Goal: Information Seeking & Learning: Learn about a topic

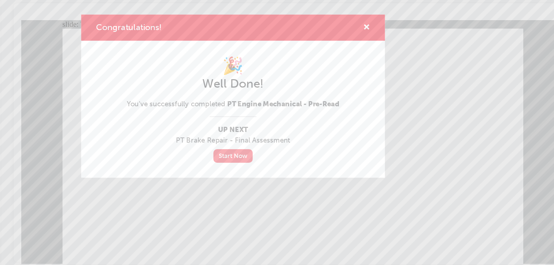
click at [281, 180] on link "Start Now" at bounding box center [277, 179] width 31 height 11
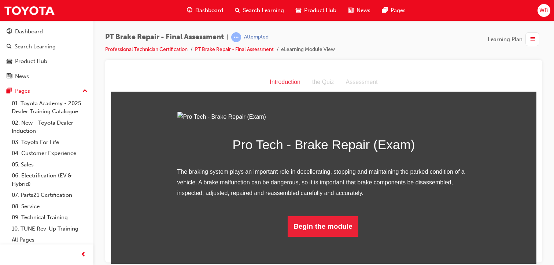
scroll to position [53, 0]
drag, startPoint x: 532, startPoint y: 193, endPoint x: 654, endPoint y: 324, distance: 178.9
click at [324, 236] on button "Begin the module" at bounding box center [323, 226] width 71 height 21
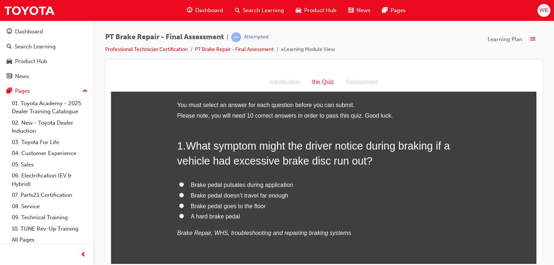
click at [179, 184] on input "Brake pedal pulsates during application" at bounding box center [181, 184] width 5 height 5
radio input "true"
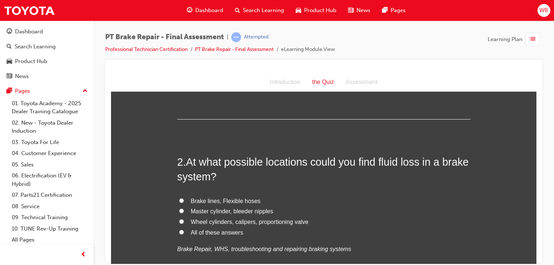
scroll to position [158, 0]
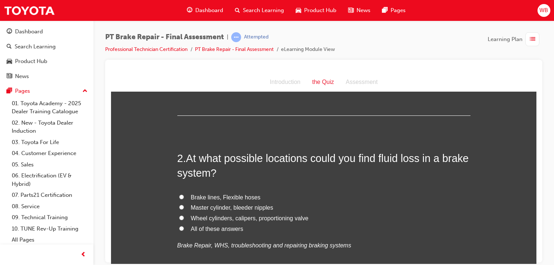
click at [179, 197] on input "Brake lines, Flexible hoses" at bounding box center [181, 196] width 5 height 5
radio input "true"
click at [179, 229] on input "All of these answers" at bounding box center [181, 228] width 5 height 5
radio input "true"
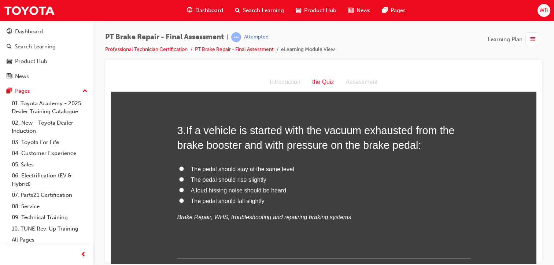
scroll to position [361, 0]
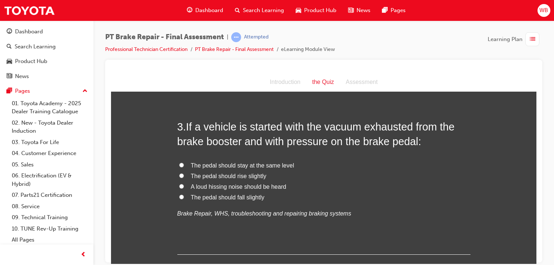
drag, startPoint x: 532, startPoint y: 104, endPoint x: 652, endPoint y: 193, distance: 149.8
click at [179, 196] on input "The pedal should fall slightly" at bounding box center [181, 196] width 5 height 5
radio input "true"
click at [179, 185] on input "A loud hissing noise should be heard" at bounding box center [181, 186] width 5 height 5
radio input "true"
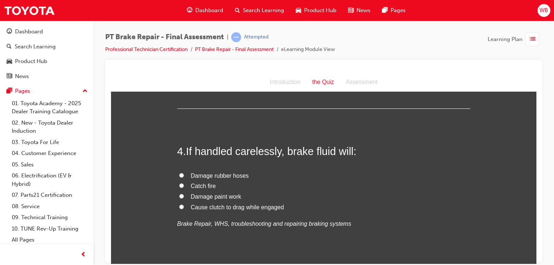
scroll to position [517, 0]
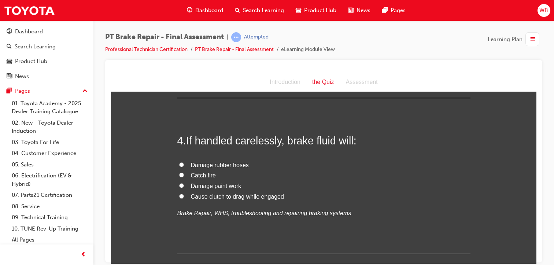
drag, startPoint x: 535, startPoint y: 113, endPoint x: 649, endPoint y: 199, distance: 142.6
click at [179, 184] on input "Damage paint work" at bounding box center [181, 185] width 5 height 5
radio input "true"
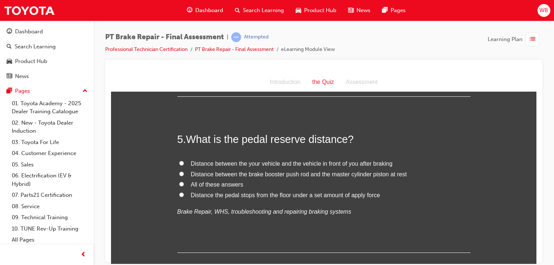
scroll to position [678, 0]
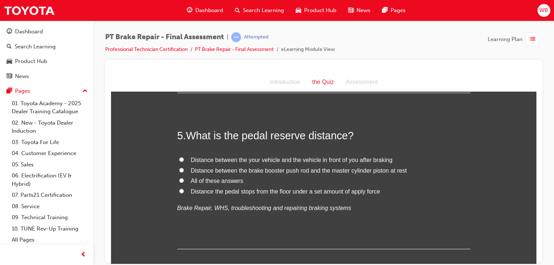
drag, startPoint x: 535, startPoint y: 136, endPoint x: 647, endPoint y: 218, distance: 139.5
click at [179, 179] on input "All of these answers" at bounding box center [181, 180] width 5 height 5
radio input "true"
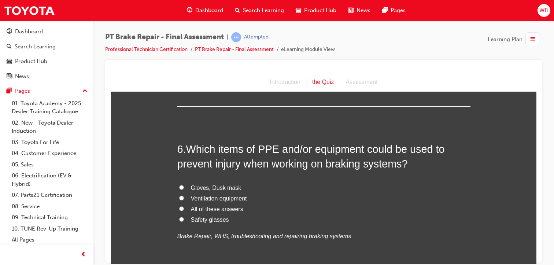
scroll to position [824, 0]
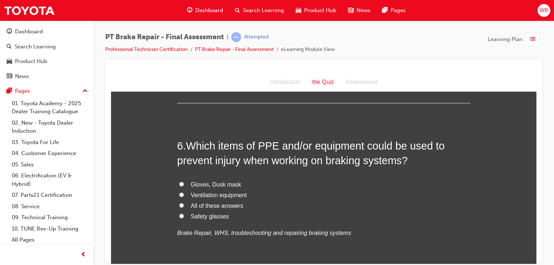
click at [179, 203] on input "All of these answers" at bounding box center [181, 205] width 5 height 5
radio input "true"
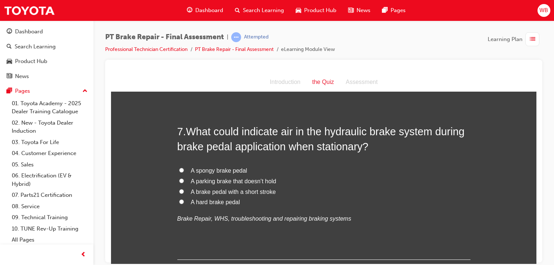
scroll to position [1005, 0]
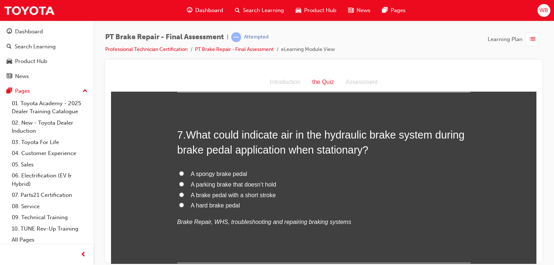
click at [177, 173] on label "A spongy brake pedal" at bounding box center [323, 174] width 293 height 11
click at [179, 173] on input "A spongy brake pedal" at bounding box center [181, 173] width 5 height 5
radio input "true"
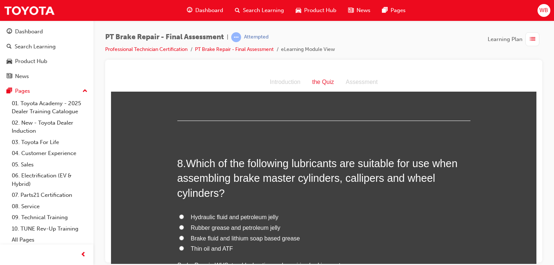
scroll to position [1155, 0]
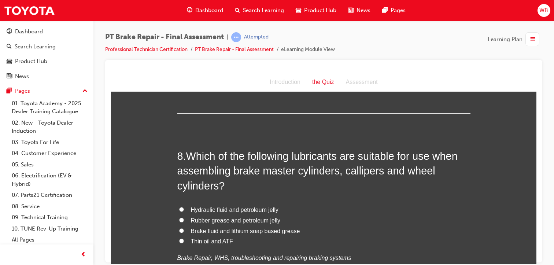
click at [179, 228] on input "Brake fluid and lithium soap based grease" at bounding box center [181, 230] width 5 height 5
radio input "true"
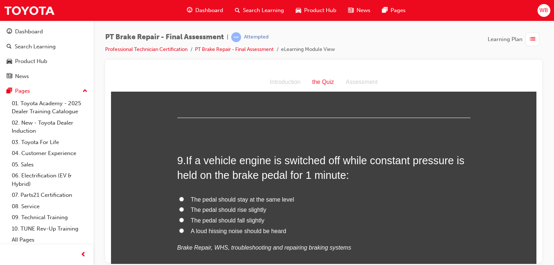
scroll to position [1339, 0]
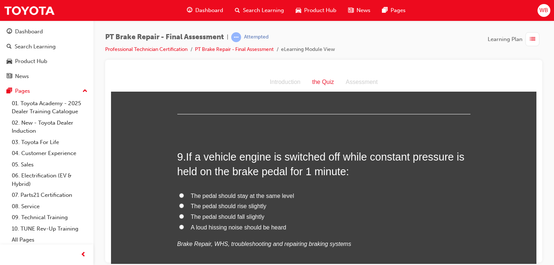
click at [179, 203] on input "The pedal should rise slightly" at bounding box center [181, 205] width 5 height 5
radio input "true"
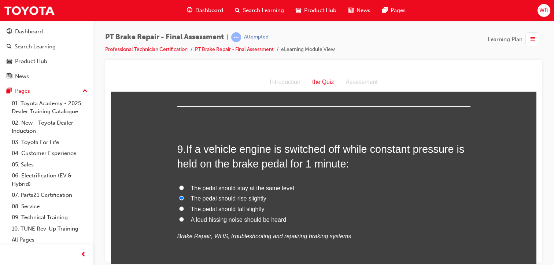
scroll to position [1344, 0]
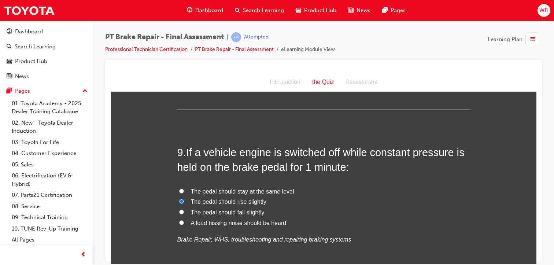
click at [179, 211] on input "The pedal should fall slightly" at bounding box center [181, 211] width 5 height 5
radio input "true"
click at [179, 188] on input "The pedal should stay at the same level" at bounding box center [181, 190] width 5 height 5
radio input "true"
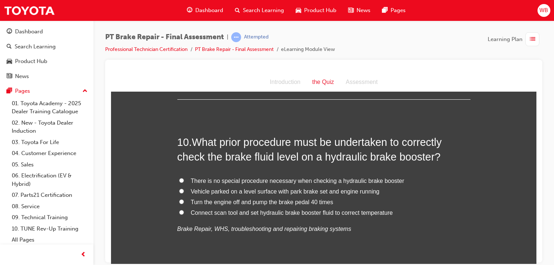
scroll to position [1535, 0]
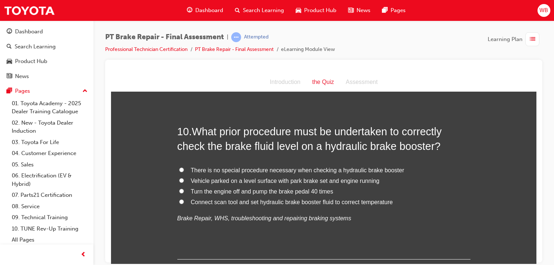
click at [178, 187] on label "Turn the engine off and pump the brake pedal 40 times" at bounding box center [323, 191] width 293 height 11
click at [179, 188] on input "Turn the engine off and pump the brake pedal 40 times" at bounding box center [181, 190] width 5 height 5
radio input "true"
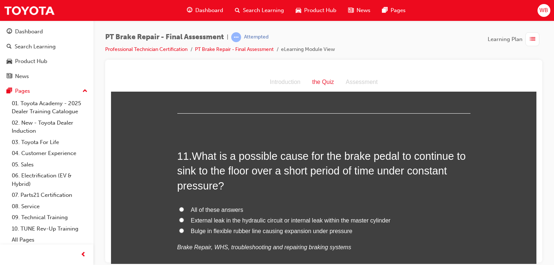
scroll to position [1702, 0]
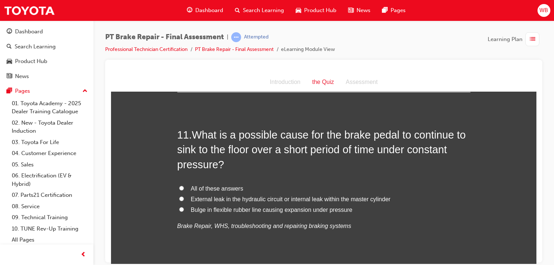
drag, startPoint x: 535, startPoint y: 214, endPoint x: 647, endPoint y: 301, distance: 141.9
click at [179, 198] on input "External leak in the hydraulic circuit or internal leak within the master cylin…" at bounding box center [181, 198] width 5 height 5
radio input "true"
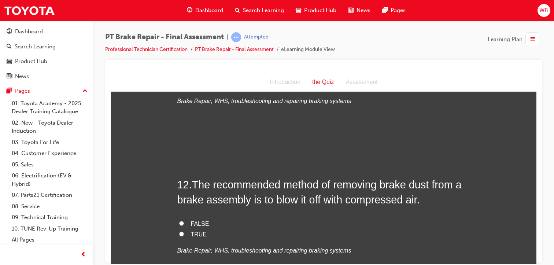
scroll to position [1841, 0]
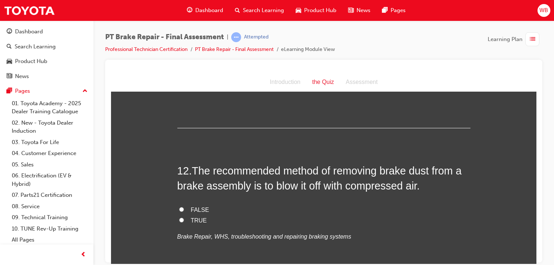
click at [179, 207] on input "FALSE" at bounding box center [181, 209] width 5 height 5
radio input "true"
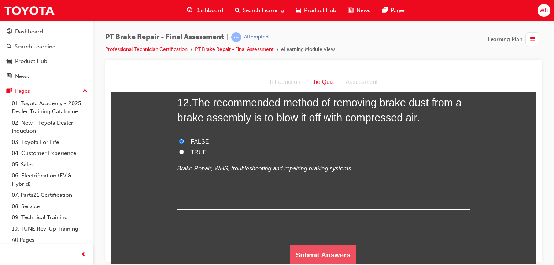
click at [328, 253] on button "Submit Answers" at bounding box center [323, 254] width 67 height 21
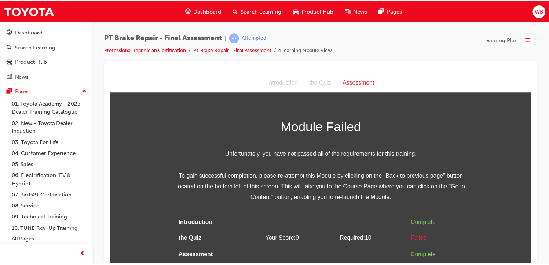
scroll to position [0, 0]
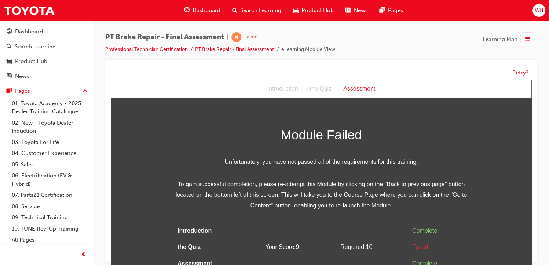
click at [520, 70] on button "Retry?" at bounding box center [520, 73] width 16 height 8
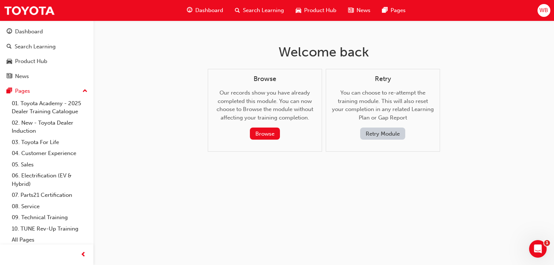
click at [372, 135] on button "Retry Module" at bounding box center [382, 134] width 45 height 12
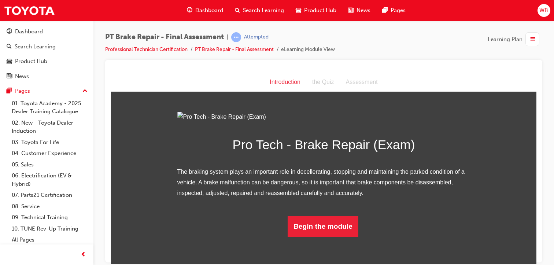
scroll to position [53, 0]
click at [334, 236] on button "Begin the module" at bounding box center [323, 226] width 71 height 21
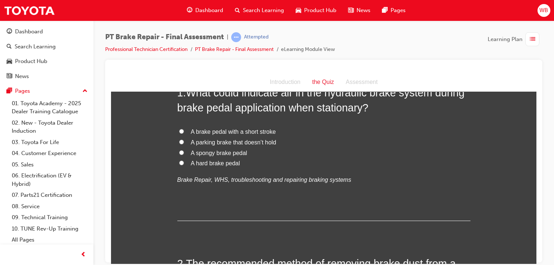
scroll to position [0, 0]
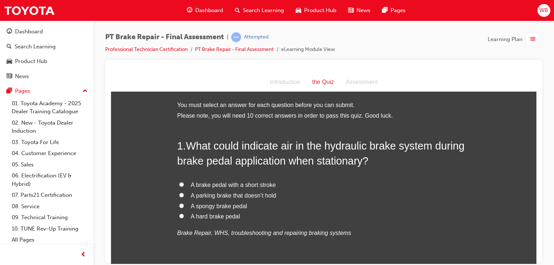
click at [179, 204] on input "A spongy brake pedal" at bounding box center [181, 205] width 5 height 5
radio input "true"
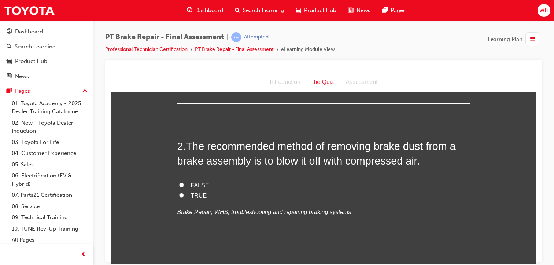
scroll to position [163, 0]
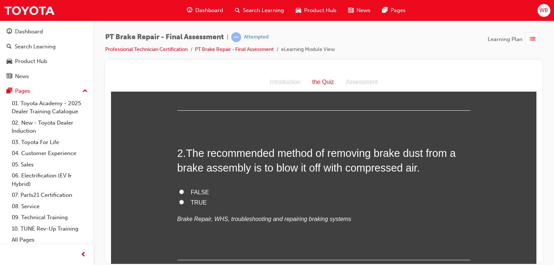
click at [179, 190] on input "FALSE" at bounding box center [181, 191] width 5 height 5
radio input "true"
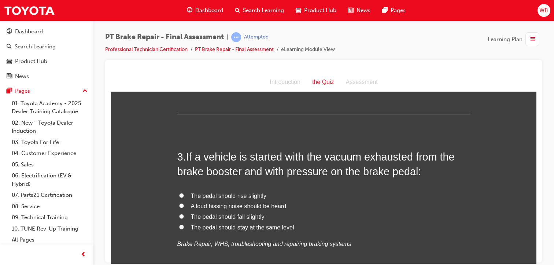
scroll to position [317, 0]
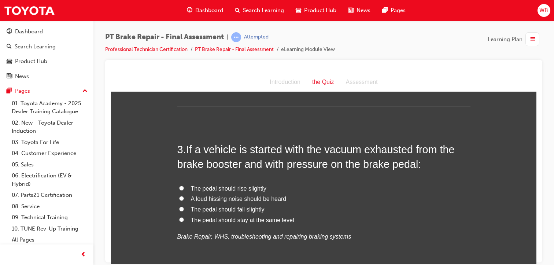
click at [179, 219] on input "The pedal should stay at the same level" at bounding box center [181, 219] width 5 height 5
radio input "true"
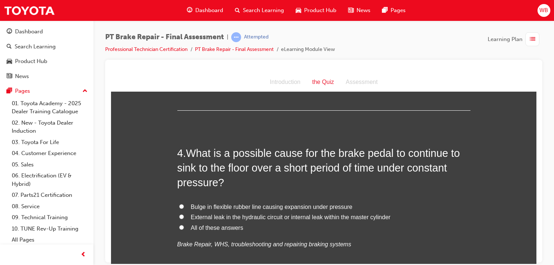
scroll to position [494, 0]
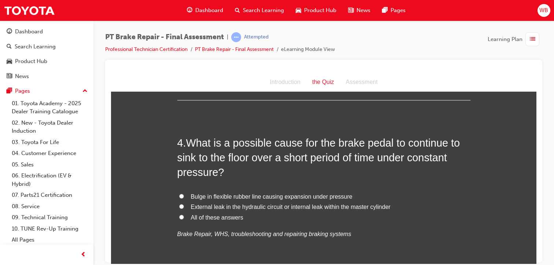
click at [177, 218] on label "All of these answers" at bounding box center [323, 217] width 293 height 11
click at [179, 218] on input "All of these answers" at bounding box center [181, 216] width 5 height 5
radio input "true"
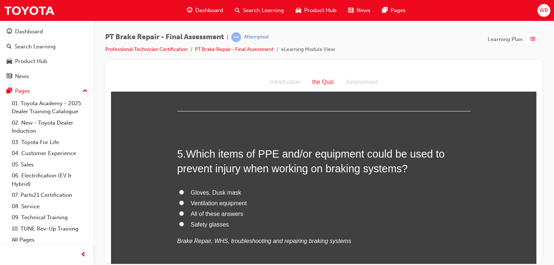
scroll to position [665, 0]
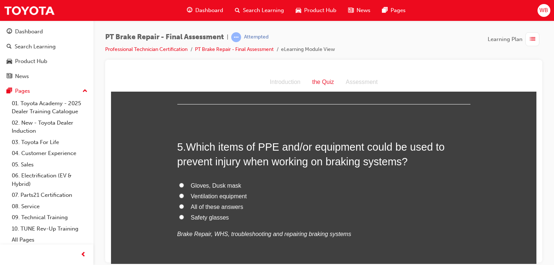
click at [177, 182] on label "Gloves, Dusk mask" at bounding box center [323, 185] width 293 height 11
click at [179, 182] on input "Gloves, Dusk mask" at bounding box center [181, 184] width 5 height 5
radio input "true"
click at [179, 204] on input "All of these answers" at bounding box center [181, 206] width 5 height 5
radio input "true"
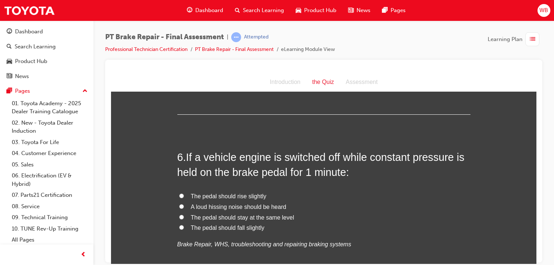
scroll to position [828, 0]
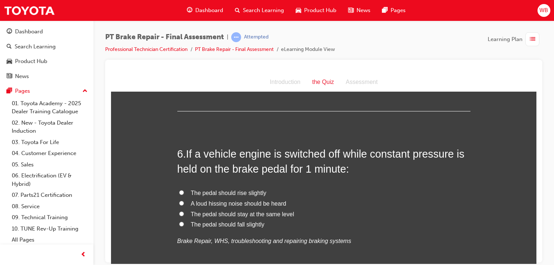
click at [177, 211] on label "The pedal should stay at the same level" at bounding box center [323, 214] width 293 height 11
click at [179, 211] on input "The pedal should stay at the same level" at bounding box center [181, 213] width 5 height 5
radio input "true"
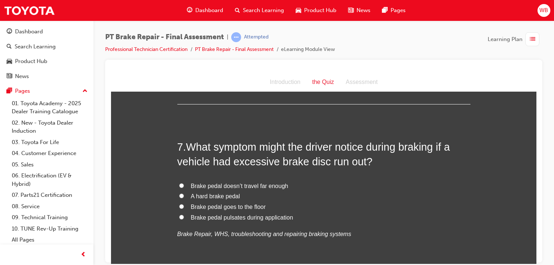
scroll to position [1010, 0]
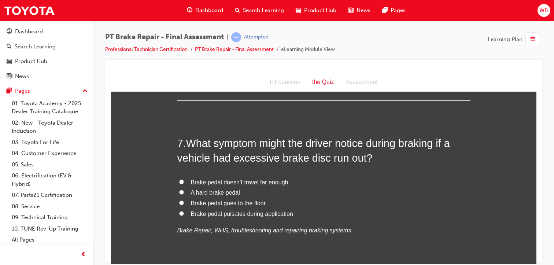
click at [179, 202] on input "Brake pedal goes to the floor" at bounding box center [181, 202] width 5 height 5
radio input "true"
click at [179, 213] on input "Brake pedal pulsates during application" at bounding box center [181, 213] width 5 height 5
radio input "true"
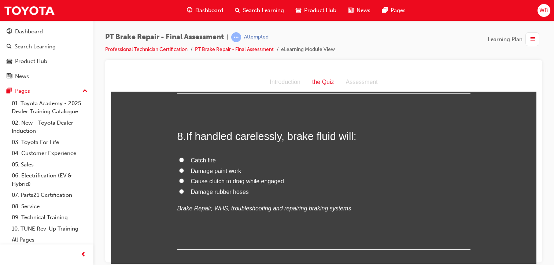
scroll to position [1191, 0]
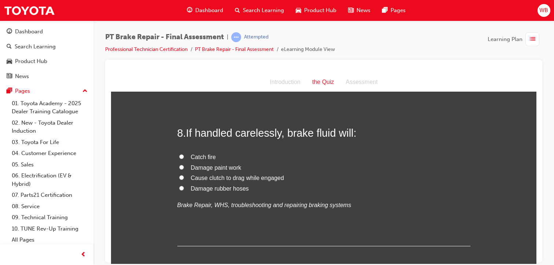
click at [180, 166] on input "Damage paint work" at bounding box center [181, 167] width 5 height 5
radio input "true"
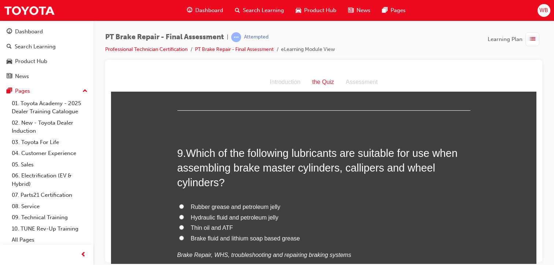
scroll to position [1344, 0]
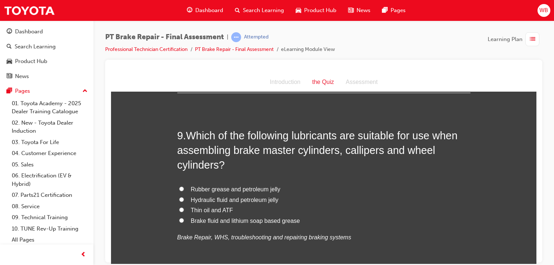
click at [179, 218] on input "Brake fluid and lithium soap based grease" at bounding box center [181, 220] width 5 height 5
radio input "true"
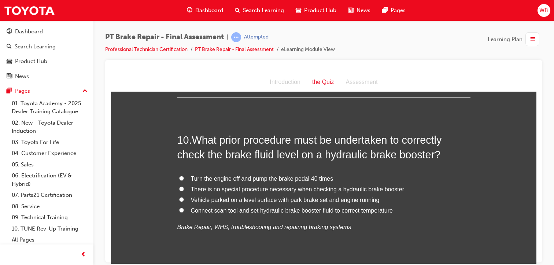
scroll to position [1532, 0]
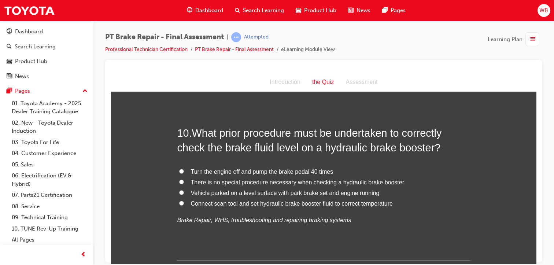
click at [177, 169] on label "Turn the engine off and pump the brake pedal 40 times" at bounding box center [323, 171] width 293 height 11
click at [179, 169] on input "Turn the engine off and pump the brake pedal 40 times" at bounding box center [181, 171] width 5 height 5
radio input "true"
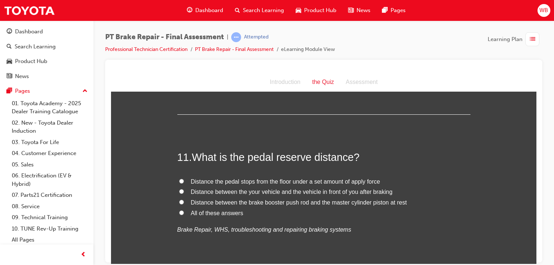
scroll to position [1685, 0]
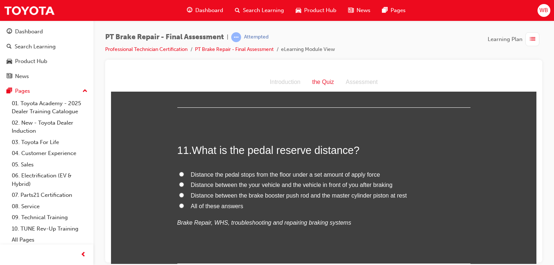
click at [179, 205] on input "All of these answers" at bounding box center [181, 205] width 5 height 5
radio input "true"
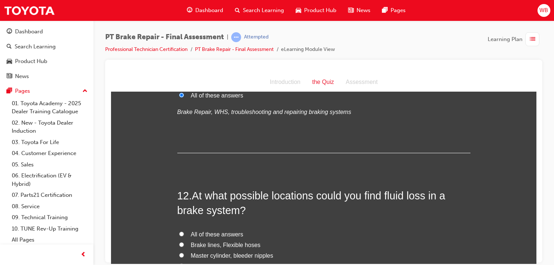
scroll to position [1845, 0]
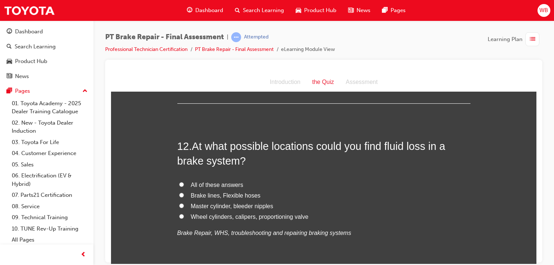
click at [179, 184] on input "All of these answers" at bounding box center [181, 184] width 5 height 5
radio input "true"
click at [179, 194] on input "Brake lines, Flexible hoses" at bounding box center [181, 194] width 5 height 5
radio input "true"
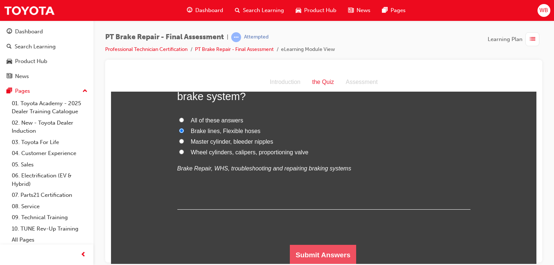
click at [336, 256] on button "Submit Answers" at bounding box center [323, 254] width 67 height 21
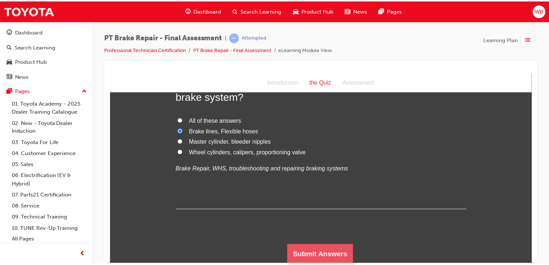
scroll to position [0, 0]
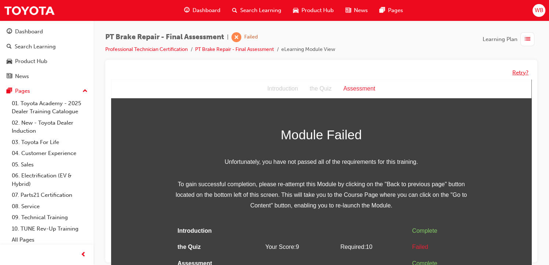
click at [517, 71] on button "Retry?" at bounding box center [520, 73] width 16 height 8
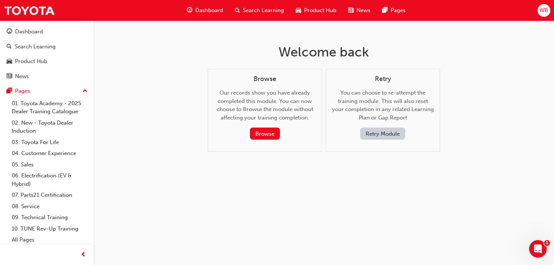
click at [383, 132] on button "Retry Module" at bounding box center [382, 134] width 45 height 12
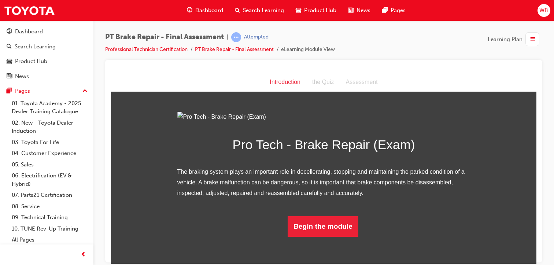
scroll to position [53, 0]
click at [318, 236] on button "Begin the module" at bounding box center [323, 226] width 71 height 21
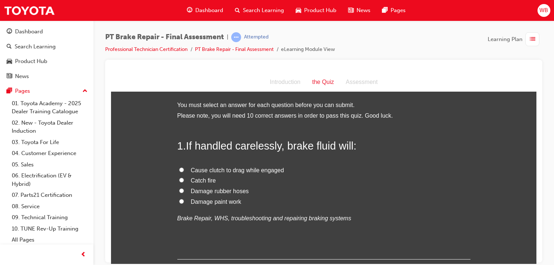
click at [179, 201] on input "Damage paint work" at bounding box center [181, 201] width 5 height 5
radio input "true"
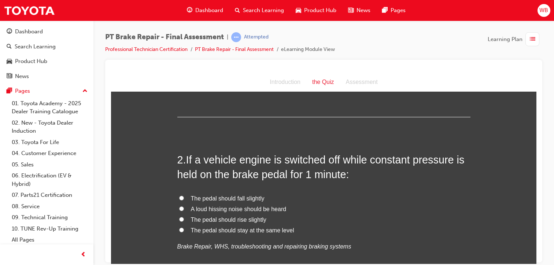
scroll to position [150, 0]
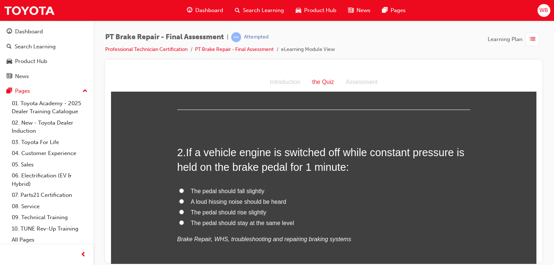
click at [177, 188] on label "The pedal should fall slightly" at bounding box center [323, 191] width 293 height 11
click at [179, 188] on input "The pedal should fall slightly" at bounding box center [181, 190] width 5 height 5
radio input "true"
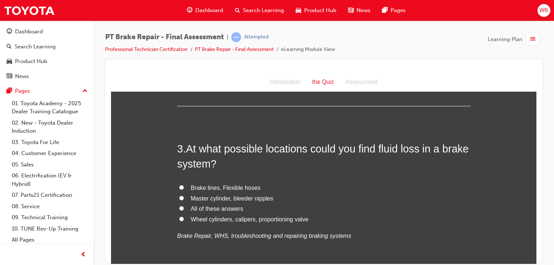
scroll to position [327, 0]
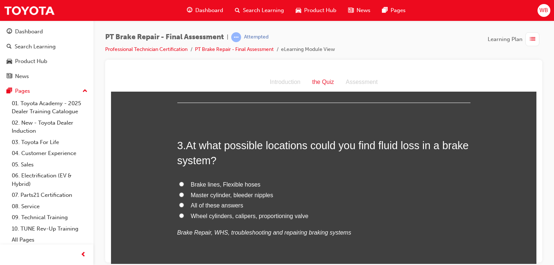
click at [179, 206] on input "All of these answers" at bounding box center [181, 204] width 5 height 5
radio input "true"
click at [179, 184] on input "Brake lines, Flexible hoses" at bounding box center [181, 183] width 5 height 5
radio input "true"
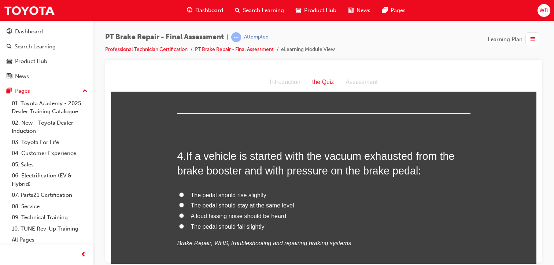
scroll to position [501, 0]
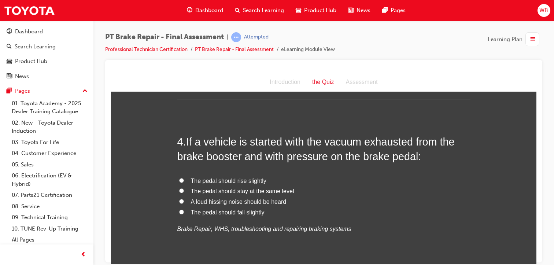
drag, startPoint x: 532, startPoint y: 114, endPoint x: 652, endPoint y: 201, distance: 147.9
click at [288, 197] on label "A loud hissing noise should be heard" at bounding box center [323, 201] width 293 height 11
click at [184, 199] on input "A loud hissing noise should be heard" at bounding box center [181, 201] width 5 height 5
radio input "true"
click at [288, 197] on label "A loud hissing noise should be heard" at bounding box center [323, 201] width 293 height 11
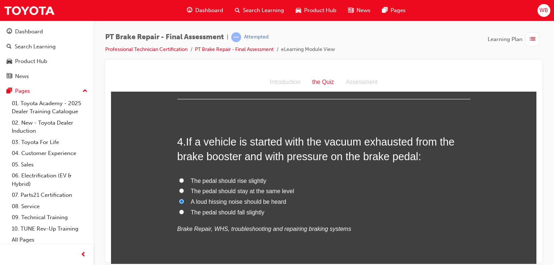
click at [184, 199] on input "A loud hissing noise should be heard" at bounding box center [181, 201] width 5 height 5
click at [179, 189] on input "The pedal should stay at the same level" at bounding box center [181, 190] width 5 height 5
radio input "true"
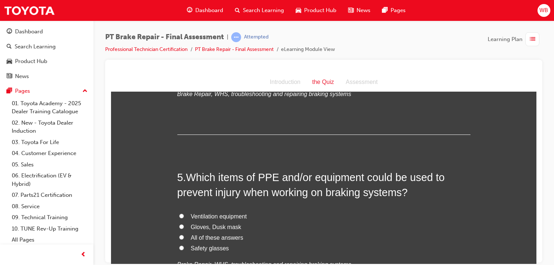
scroll to position [658, 0]
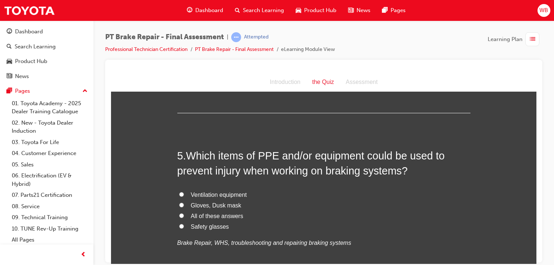
click at [179, 214] on input "All of these answers" at bounding box center [181, 215] width 5 height 5
radio input "true"
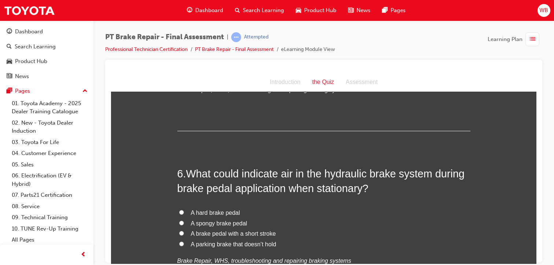
scroll to position [839, 0]
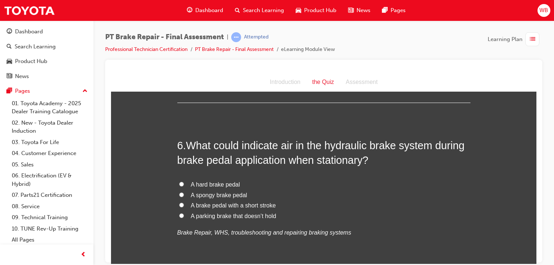
click at [177, 190] on label "A spongy brake pedal" at bounding box center [323, 195] width 293 height 11
click at [179, 192] on input "A spongy brake pedal" at bounding box center [181, 194] width 5 height 5
radio input "true"
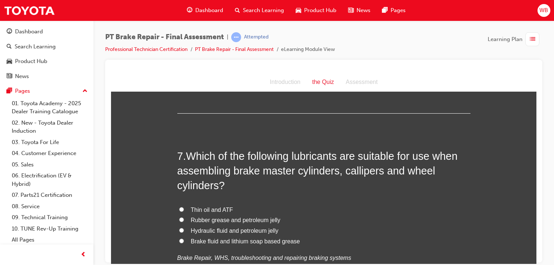
scroll to position [1013, 0]
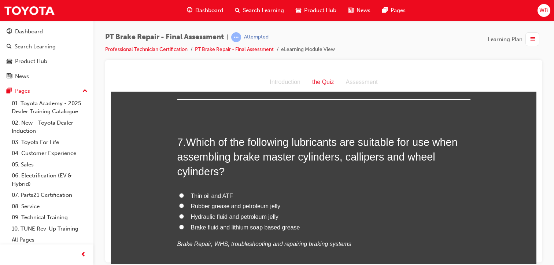
click at [179, 225] on input "Brake fluid and lithium soap based grease" at bounding box center [181, 226] width 5 height 5
radio input "true"
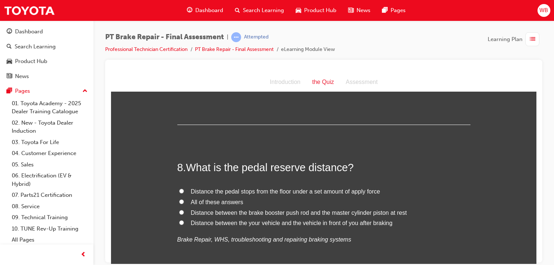
scroll to position [1191, 0]
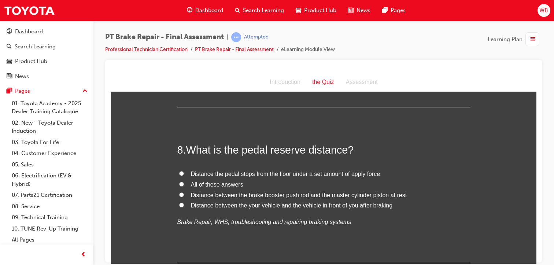
click at [179, 184] on input "All of these answers" at bounding box center [181, 183] width 5 height 5
radio input "true"
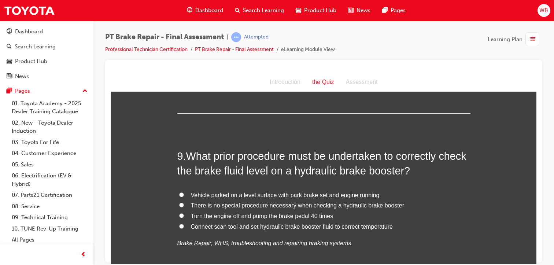
scroll to position [1344, 0]
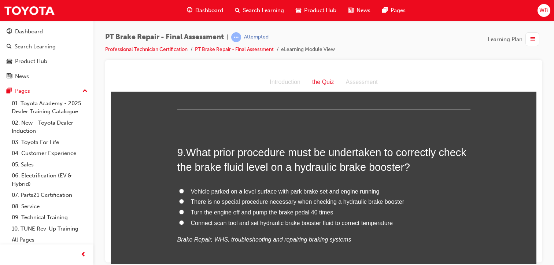
click at [179, 210] on input "Turn the engine off and pump the brake pedal 40 times" at bounding box center [181, 211] width 5 height 5
radio input "true"
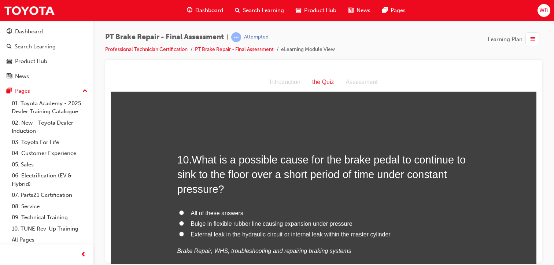
scroll to position [1514, 0]
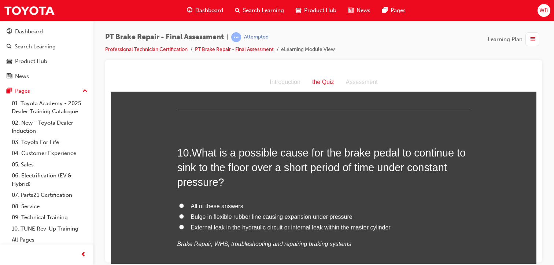
click at [179, 225] on input "External leak in the hydraulic circuit or internal leak within the master cylin…" at bounding box center [181, 226] width 5 height 5
radio input "true"
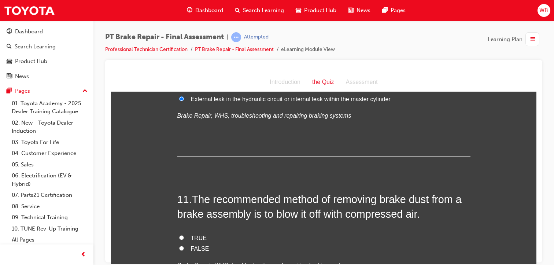
scroll to position [1667, 0]
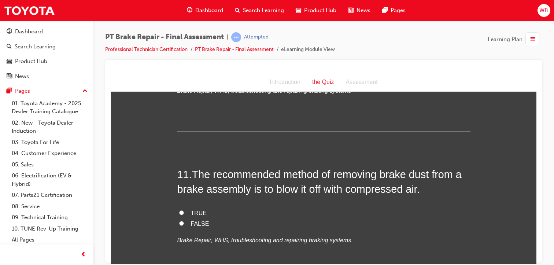
click at [179, 221] on input "FALSE" at bounding box center [181, 223] width 5 height 5
radio input "true"
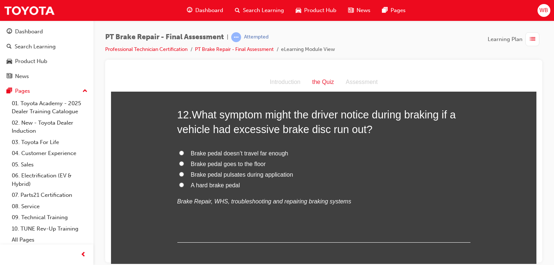
scroll to position [1870, 0]
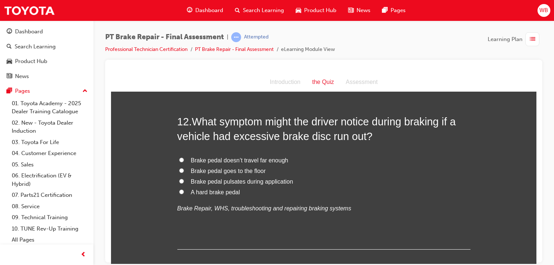
click at [179, 179] on input "Brake pedal pulsates during application" at bounding box center [181, 180] width 5 height 5
radio input "true"
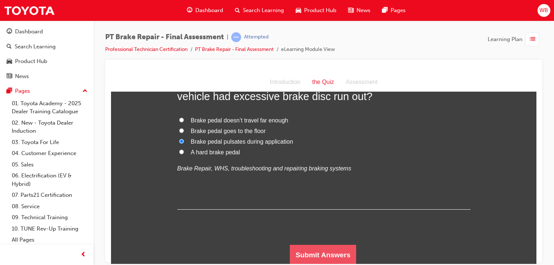
click at [347, 251] on button "Submit Answers" at bounding box center [323, 254] width 67 height 21
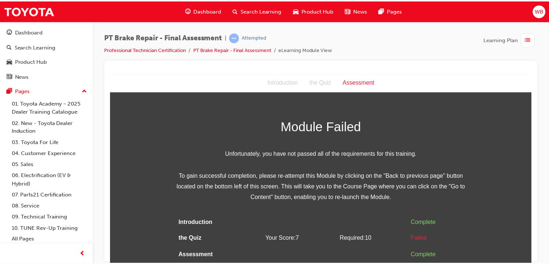
scroll to position [0, 0]
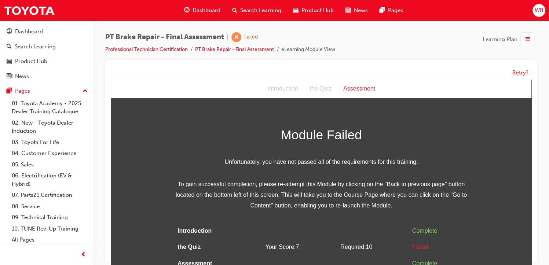
click at [519, 72] on button "Retry?" at bounding box center [520, 73] width 16 height 8
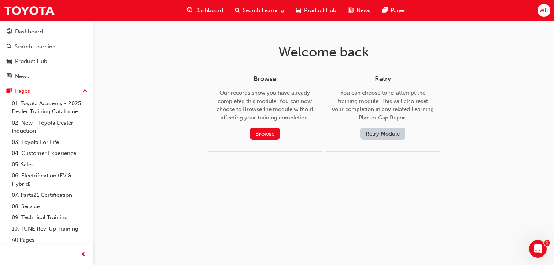
click at [374, 133] on button "Retry Module" at bounding box center [382, 134] width 45 height 12
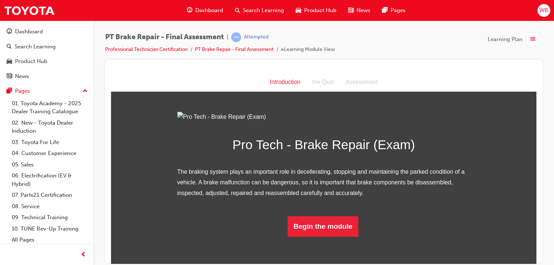
scroll to position [53, 0]
click at [324, 236] on button "Begin the module" at bounding box center [323, 226] width 71 height 21
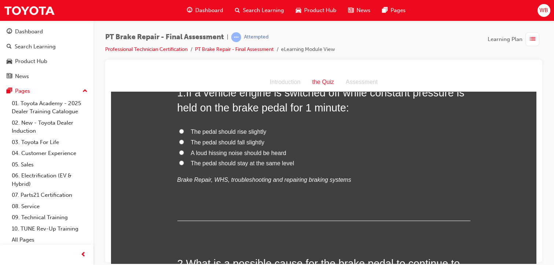
scroll to position [0, 0]
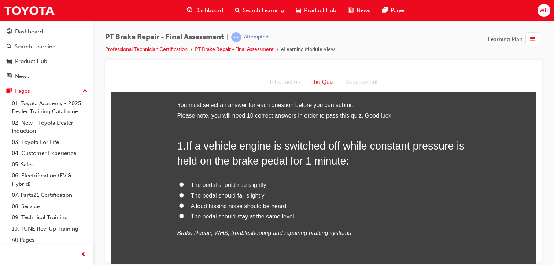
click at [179, 214] on input "The pedal should stay at the same level" at bounding box center [181, 215] width 5 height 5
radio input "true"
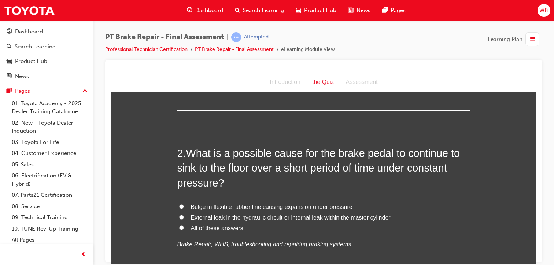
scroll to position [177, 0]
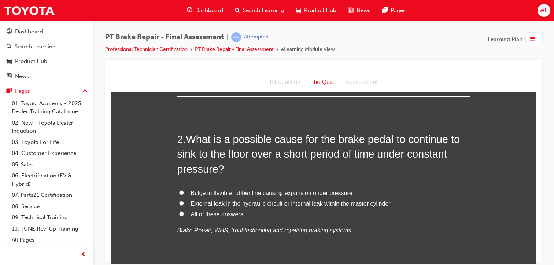
click at [179, 202] on input "External leak in the hydraulic circuit or internal leak within the master cylin…" at bounding box center [181, 202] width 5 height 5
radio input "true"
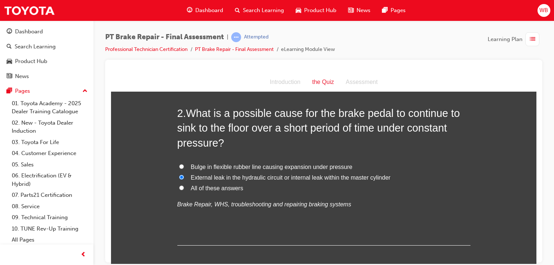
scroll to position [207, 0]
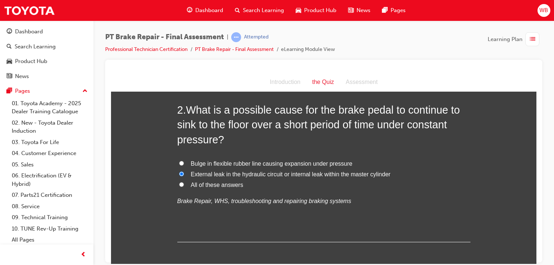
click at [179, 182] on input "All of these answers" at bounding box center [181, 184] width 5 height 5
radio input "true"
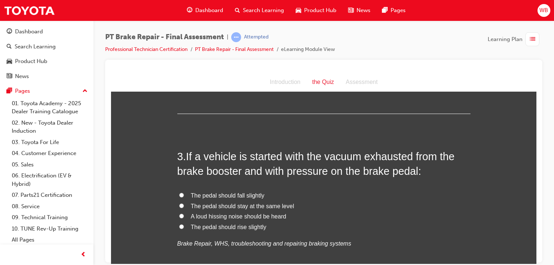
scroll to position [346, 0]
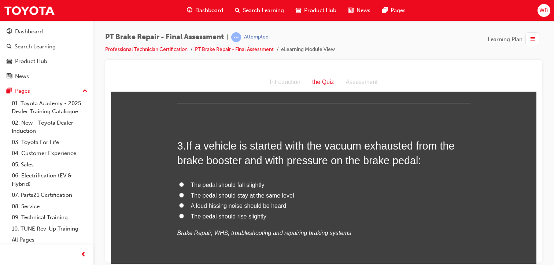
drag, startPoint x: 536, startPoint y: 104, endPoint x: 647, endPoint y: 189, distance: 140.0
click at [177, 191] on label "The pedal should stay at the same level" at bounding box center [323, 195] width 293 height 11
click at [179, 192] on input "The pedal should stay at the same level" at bounding box center [181, 194] width 5 height 5
radio input "true"
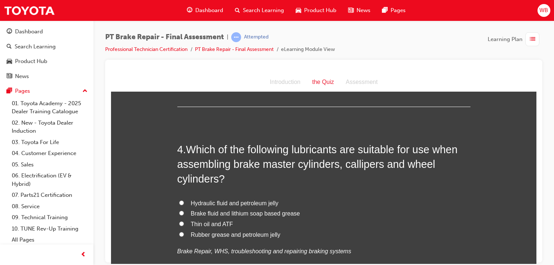
scroll to position [516, 0]
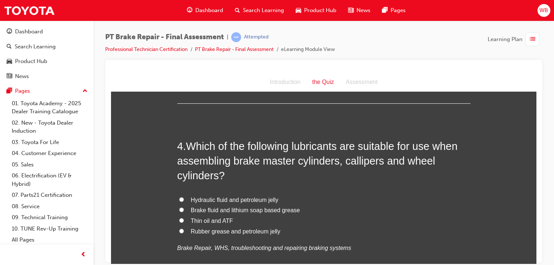
click at [177, 208] on label "Brake fluid and lithium soap based grease" at bounding box center [323, 210] width 293 height 11
click at [179, 208] on input "Brake fluid and lithium soap based grease" at bounding box center [181, 209] width 5 height 5
radio input "true"
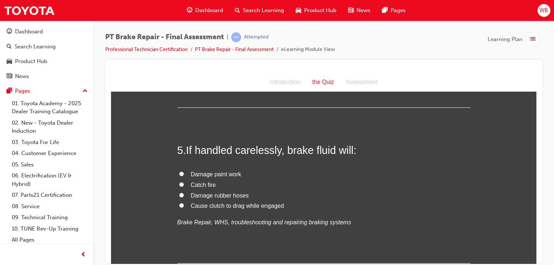
scroll to position [701, 0]
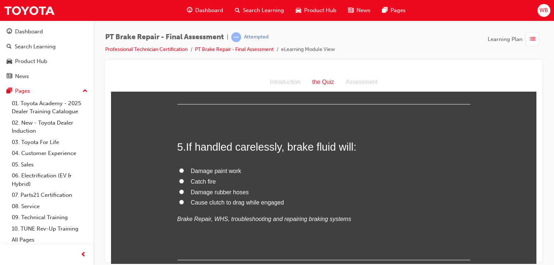
click at [179, 169] on input "Damage paint work" at bounding box center [181, 170] width 5 height 5
radio input "true"
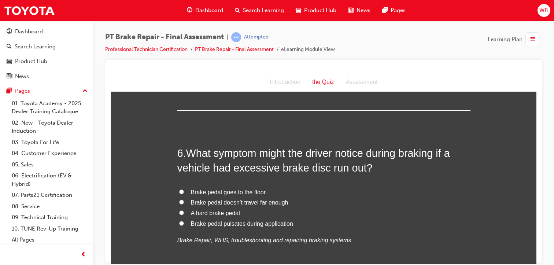
scroll to position [857, 0]
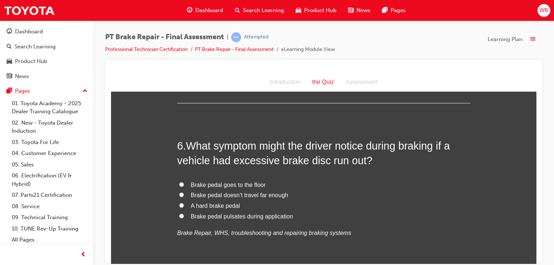
click at [182, 217] on label "Brake pedal pulsates during application" at bounding box center [323, 216] width 293 height 11
click at [182, 217] on input "Brake pedal pulsates during application" at bounding box center [181, 215] width 5 height 5
radio input "true"
click at [180, 215] on input "Brake pedal pulsates during application" at bounding box center [181, 215] width 5 height 5
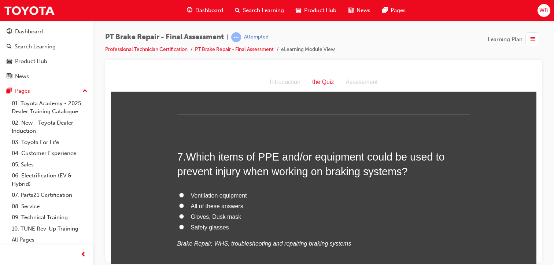
scroll to position [1028, 0]
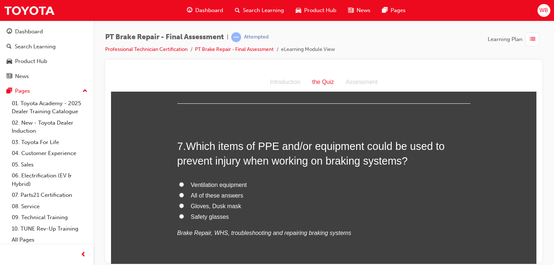
click at [179, 195] on input "All of these answers" at bounding box center [181, 194] width 5 height 5
radio input "true"
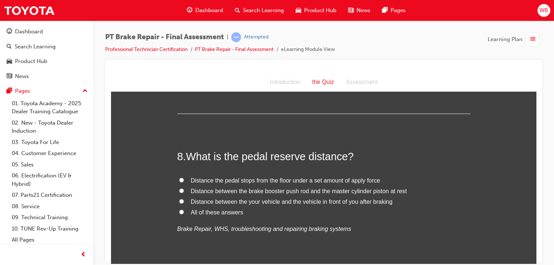
scroll to position [1195, 0]
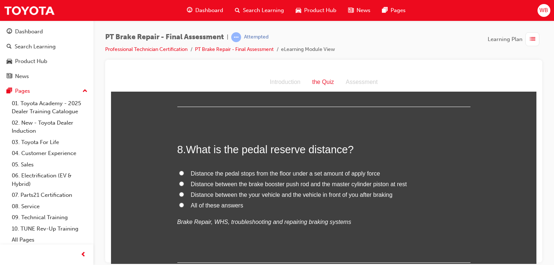
click at [179, 202] on input "All of these answers" at bounding box center [181, 204] width 5 height 5
radio input "true"
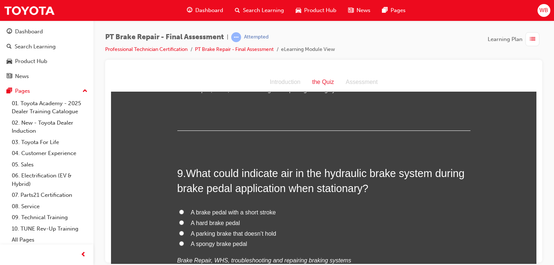
scroll to position [1341, 0]
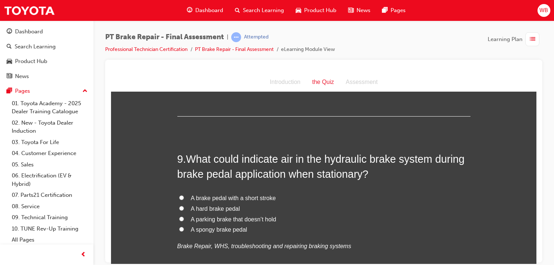
click at [179, 226] on input "A spongy brake pedal" at bounding box center [181, 228] width 5 height 5
radio input "true"
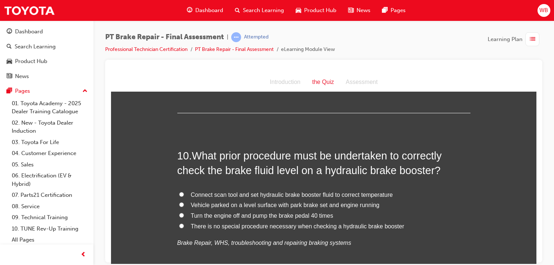
scroll to position [1522, 0]
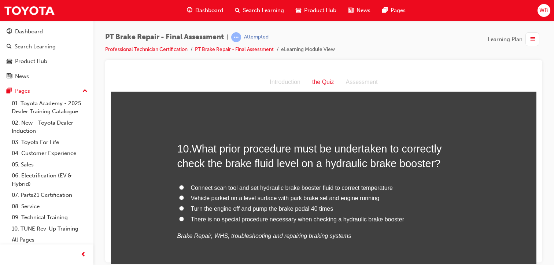
click at [180, 208] on input "Turn the engine off and pump the brake pedal 40 times" at bounding box center [181, 208] width 5 height 5
radio input "true"
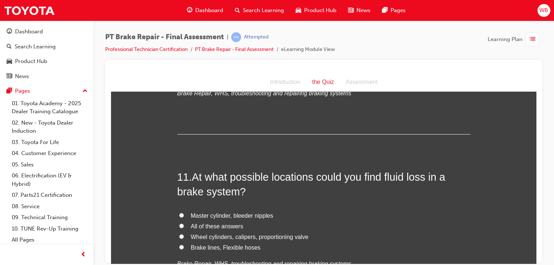
scroll to position [1679, 0]
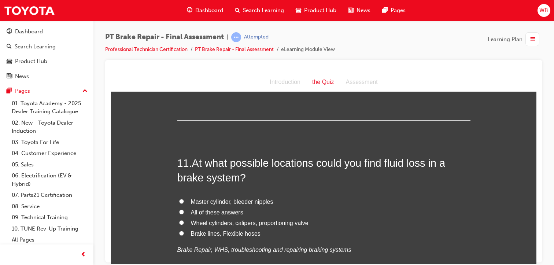
click at [179, 231] on input "Brake lines, Flexible hoses" at bounding box center [181, 232] width 5 height 5
radio input "true"
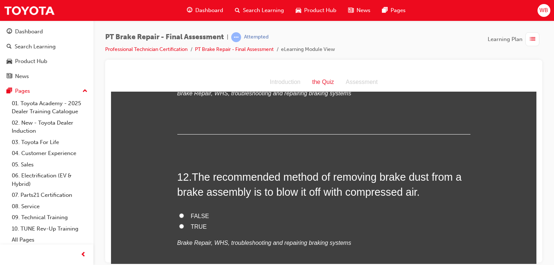
scroll to position [1849, 0]
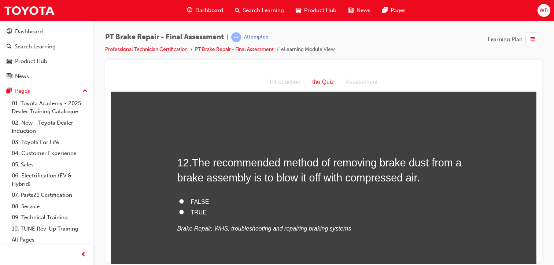
click at [179, 199] on input "FALSE" at bounding box center [181, 201] width 5 height 5
radio input "true"
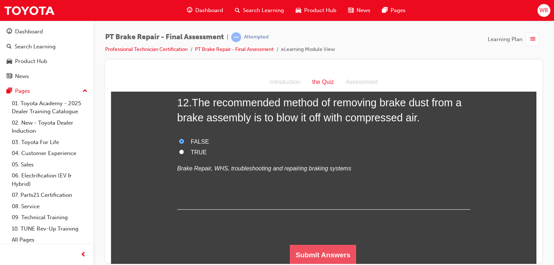
click at [342, 251] on button "Submit Answers" at bounding box center [323, 254] width 67 height 21
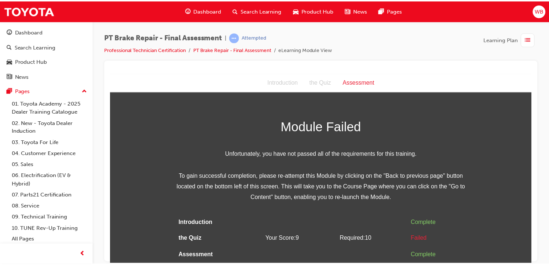
scroll to position [0, 0]
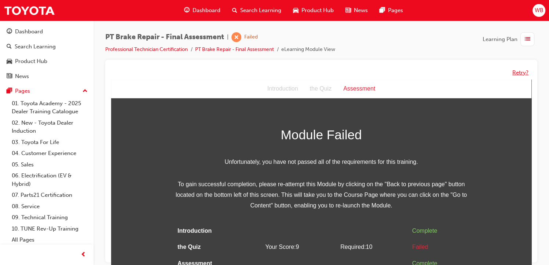
click at [517, 73] on button "Retry?" at bounding box center [520, 73] width 16 height 8
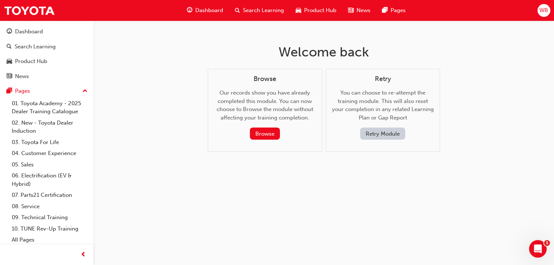
click at [371, 132] on button "Retry Module" at bounding box center [382, 134] width 45 height 12
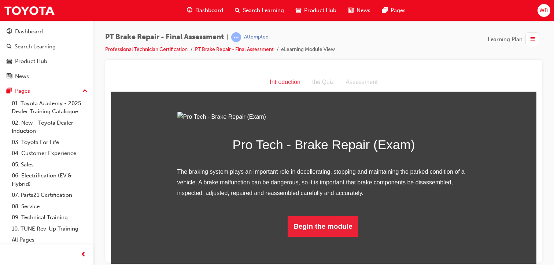
scroll to position [53, 0]
click at [328, 236] on button "Begin the module" at bounding box center [323, 226] width 71 height 21
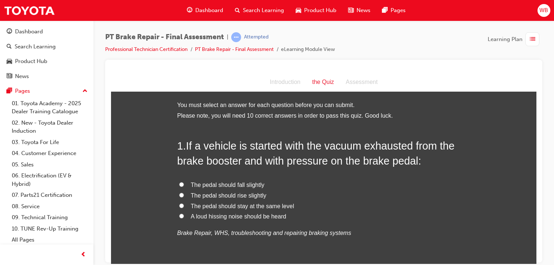
click at [179, 203] on input "The pedal should stay at the same level" at bounding box center [181, 205] width 5 height 5
radio input "true"
click at [179, 203] on input "The pedal should stay at the same level" at bounding box center [181, 205] width 5 height 5
click at [179, 204] on input "The pedal should stay at the same level" at bounding box center [181, 205] width 5 height 5
click at [179, 184] on input "The pedal should fall slightly" at bounding box center [181, 184] width 5 height 5
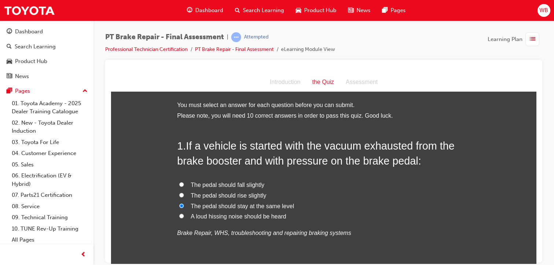
radio input "true"
click at [177, 191] on label "The pedal should rise slightly" at bounding box center [323, 195] width 293 height 11
click at [179, 192] on input "The pedal should rise slightly" at bounding box center [181, 194] width 5 height 5
radio input "true"
click at [179, 207] on input "The pedal should stay at the same level" at bounding box center [181, 205] width 5 height 5
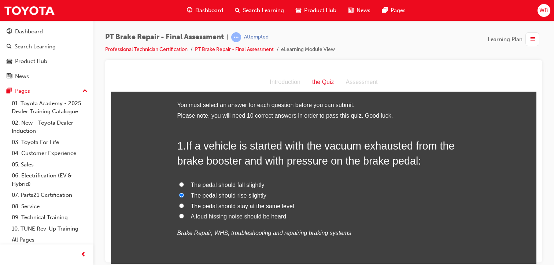
radio input "true"
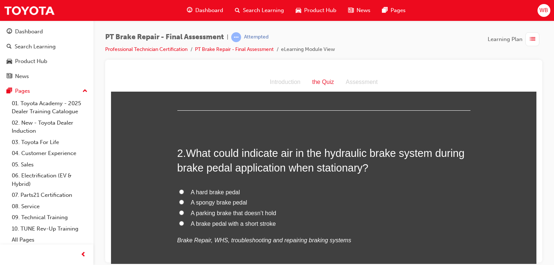
scroll to position [177, 0]
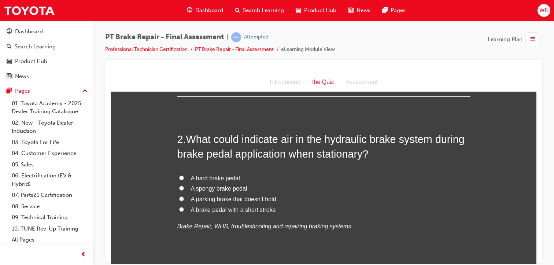
drag, startPoint x: 535, startPoint y: 88, endPoint x: 648, endPoint y: 176, distance: 142.6
click at [179, 187] on input "A spongy brake pedal" at bounding box center [181, 187] width 5 height 5
radio input "true"
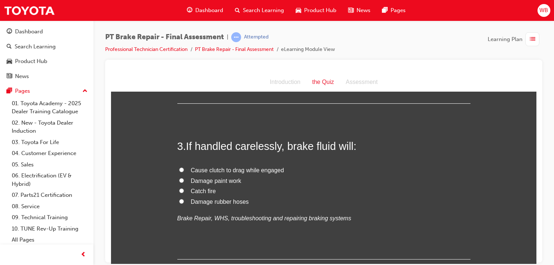
scroll to position [344, 0]
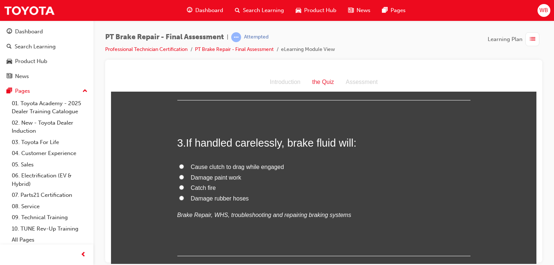
click at [179, 176] on input "Damage paint work" at bounding box center [181, 176] width 5 height 5
radio input "true"
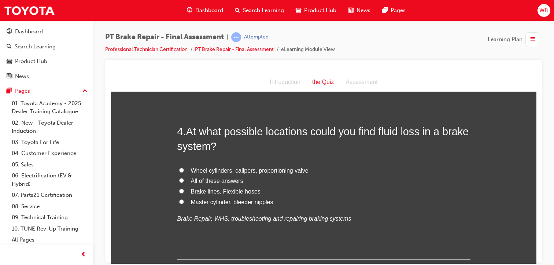
scroll to position [515, 0]
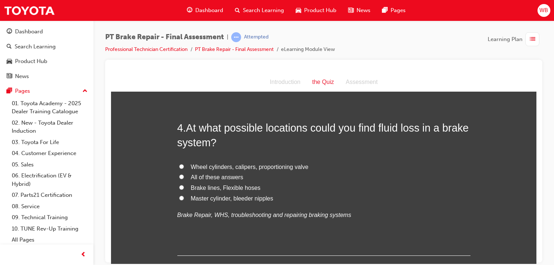
click at [179, 176] on input "All of these answers" at bounding box center [181, 176] width 5 height 5
radio input "true"
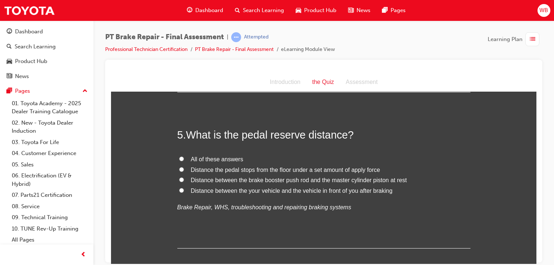
scroll to position [682, 0]
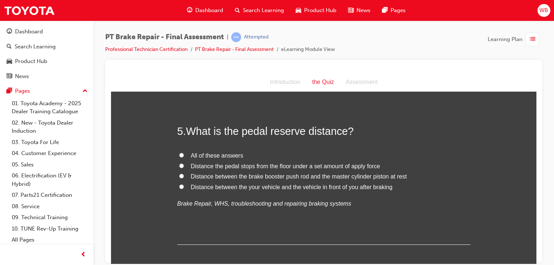
click at [179, 154] on input "All of these answers" at bounding box center [181, 154] width 5 height 5
radio input "true"
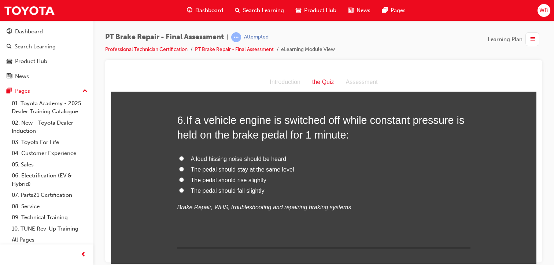
scroll to position [839, 0]
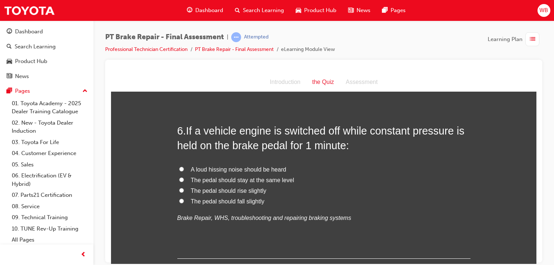
click at [179, 178] on input "The pedal should stay at the same level" at bounding box center [181, 179] width 5 height 5
radio input "true"
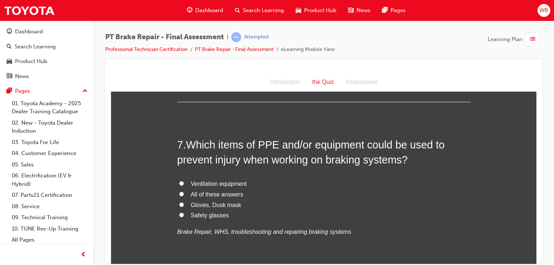
scroll to position [999, 0]
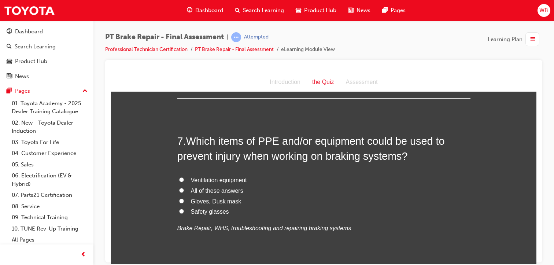
click at [179, 188] on input "All of these answers" at bounding box center [181, 190] width 5 height 5
radio input "true"
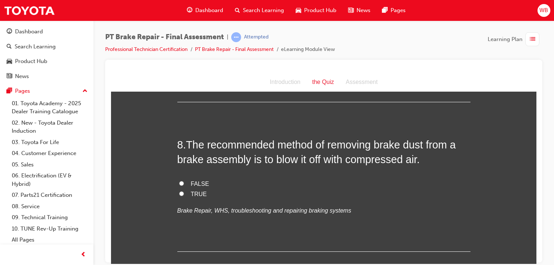
scroll to position [1170, 0]
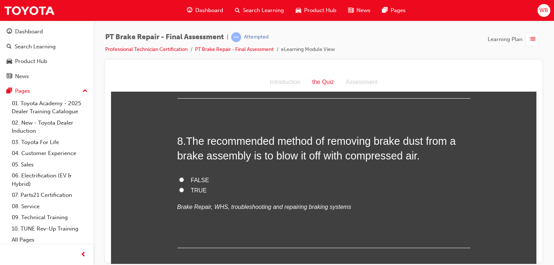
click at [179, 179] on input "FALSE" at bounding box center [181, 179] width 5 height 5
radio input "true"
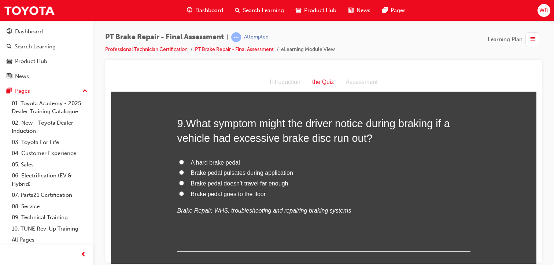
scroll to position [1340, 0]
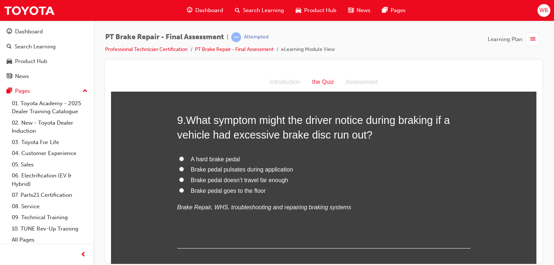
click at [179, 166] on input "Brake pedal pulsates during application" at bounding box center [181, 168] width 5 height 5
radio input "true"
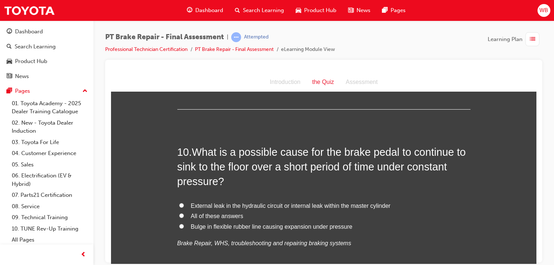
scroll to position [1486, 0]
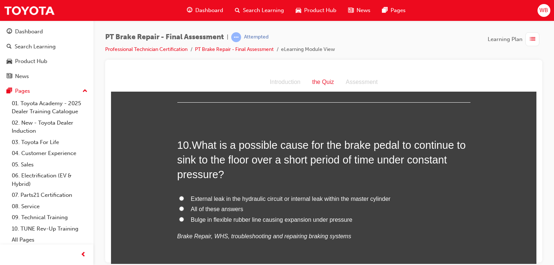
click at [179, 196] on input "External leak in the hydraulic circuit or internal leak within the master cylin…" at bounding box center [181, 198] width 5 height 5
radio input "true"
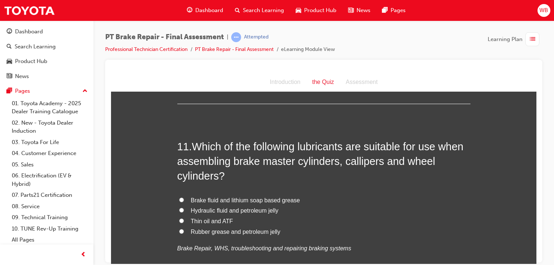
scroll to position [1667, 0]
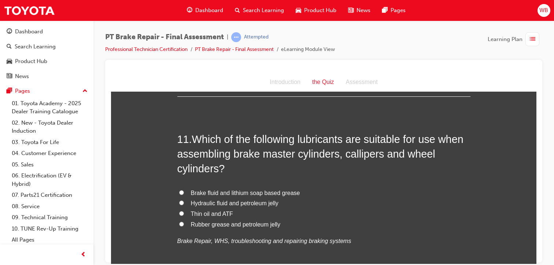
drag, startPoint x: 532, startPoint y: 248, endPoint x: 650, endPoint y: 301, distance: 128.4
click at [179, 190] on input "Brake fluid and lithium soap based grease" at bounding box center [181, 192] width 5 height 5
radio input "true"
click at [179, 190] on input "Brake fluid and lithium soap based grease" at bounding box center [181, 192] width 5 height 5
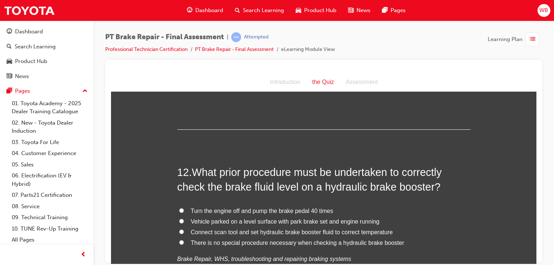
scroll to position [1823, 0]
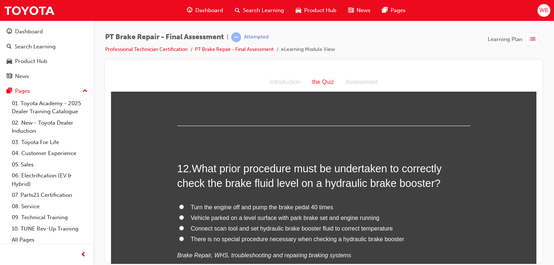
click at [179, 205] on input "Turn the engine off and pump the brake pedal 40 times" at bounding box center [181, 206] width 5 height 5
radio input "true"
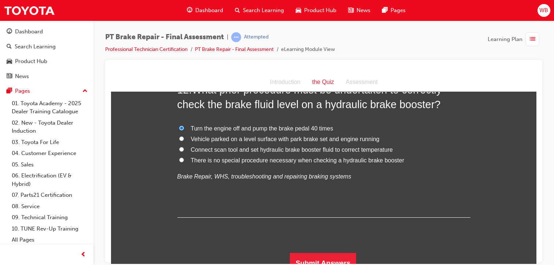
scroll to position [1909, 0]
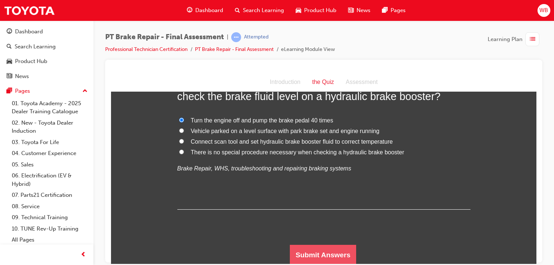
click at [330, 252] on button "Submit Answers" at bounding box center [323, 254] width 67 height 21
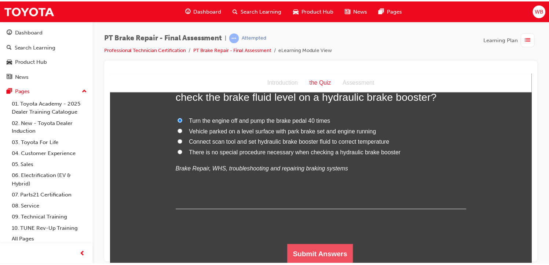
scroll to position [0, 0]
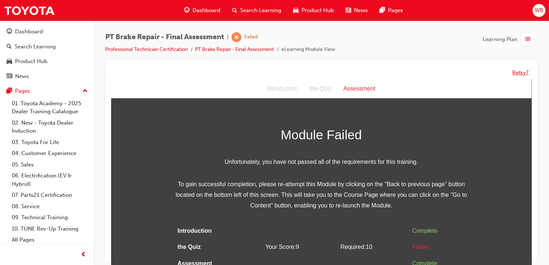
click at [517, 71] on button "Retry?" at bounding box center [520, 73] width 16 height 8
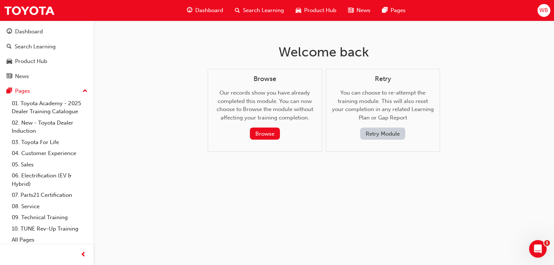
click at [380, 134] on button "Retry Module" at bounding box center [382, 134] width 45 height 12
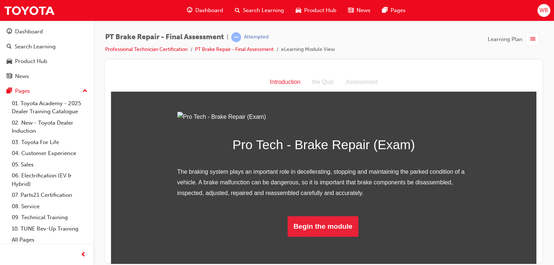
scroll to position [53, 0]
click at [332, 236] on button "Begin the module" at bounding box center [323, 226] width 71 height 21
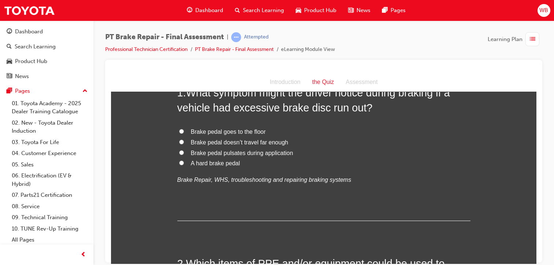
scroll to position [0, 0]
